Goal: Information Seeking & Learning: Learn about a topic

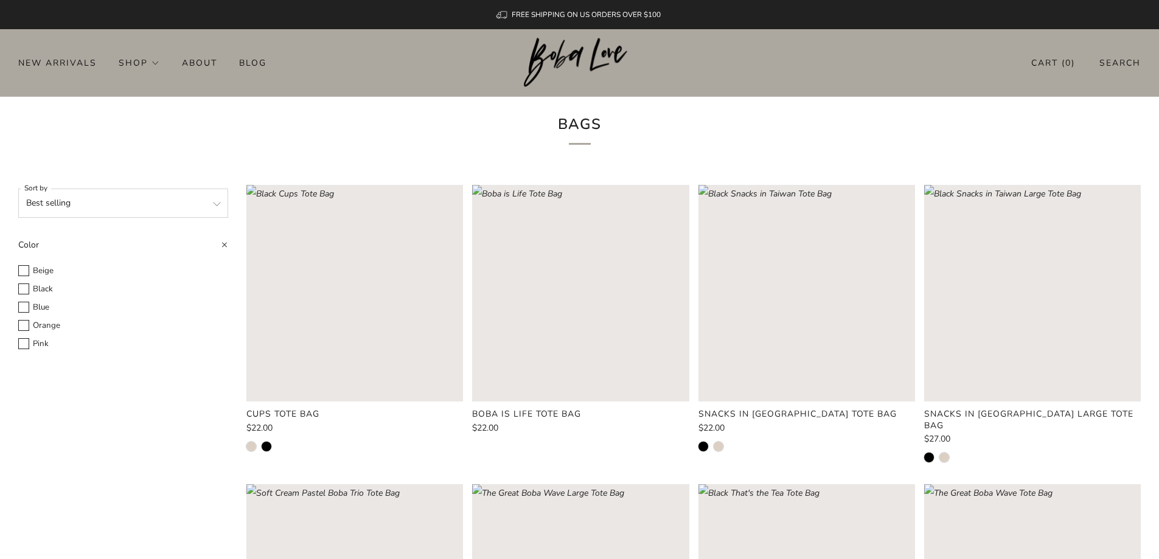
click at [384, 344] on rect "Loading image: Soft Cream Cups Tote Bag" at bounding box center [354, 293] width 217 height 217
click at [265, 429] on span "$22.00" at bounding box center [259, 428] width 26 height 12
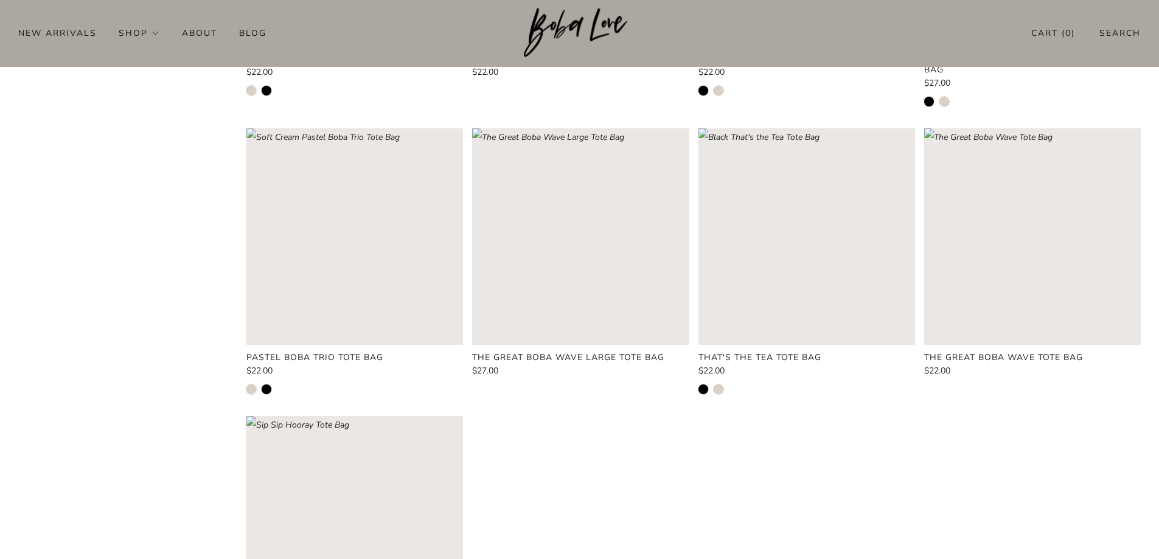
scroll to position [61, 0]
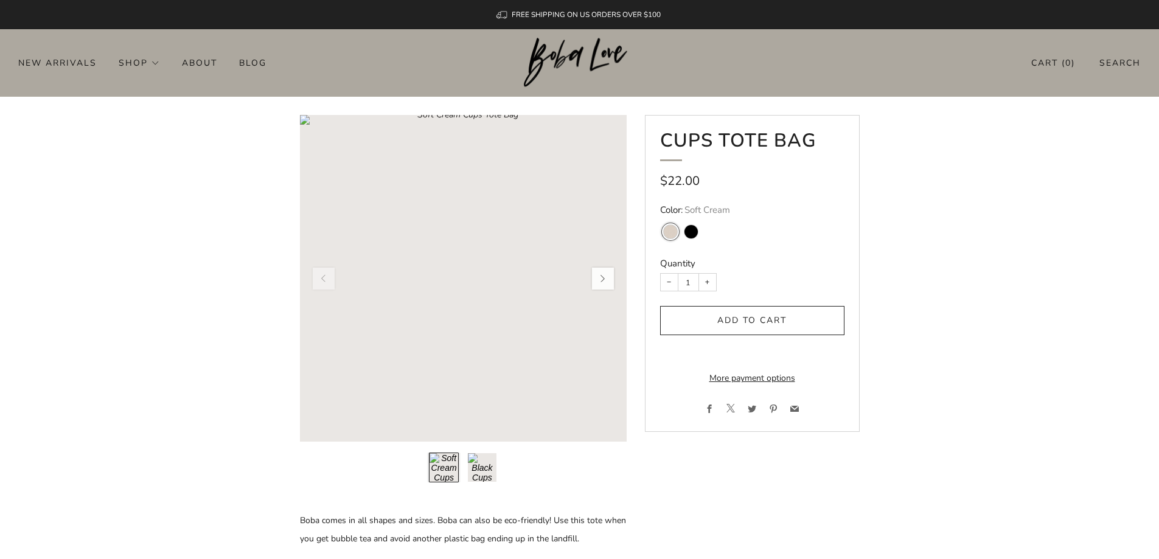
click at [480, 338] on rect "Loading image: Soft Cream Cups Tote Bag" at bounding box center [463, 278] width 327 height 327
drag, startPoint x: 660, startPoint y: 136, endPoint x: 765, endPoint y: 140, distance: 105.3
click at [765, 140] on h1 "Cups Tote Bag" at bounding box center [752, 145] width 184 height 31
copy h1 "Cups Tote"
